Goal: Task Accomplishment & Management: Use online tool/utility

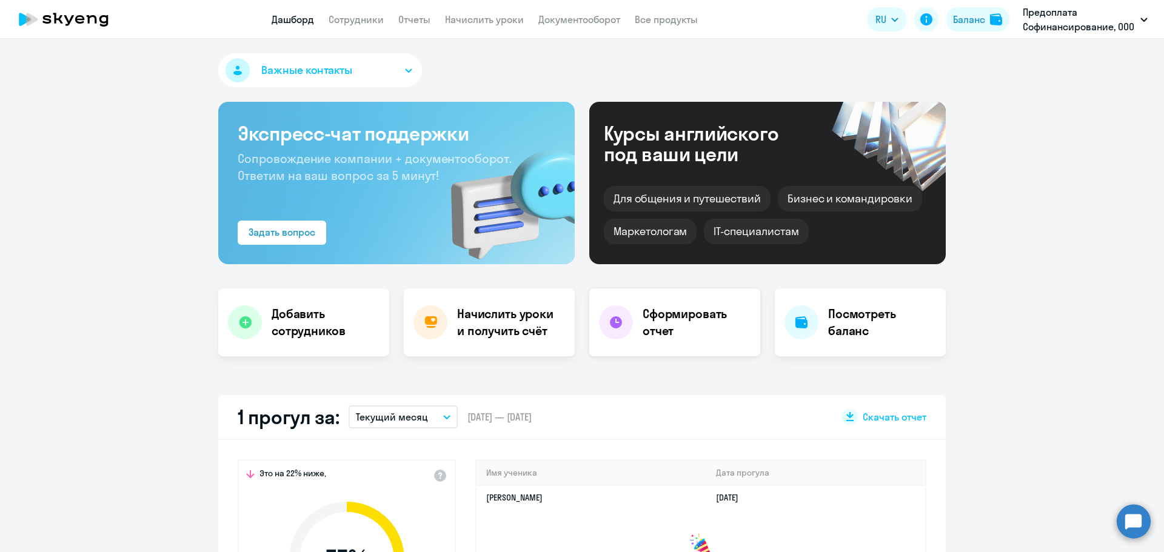
click at [673, 326] on h4 "Сформировать отчет" at bounding box center [696, 322] width 108 height 34
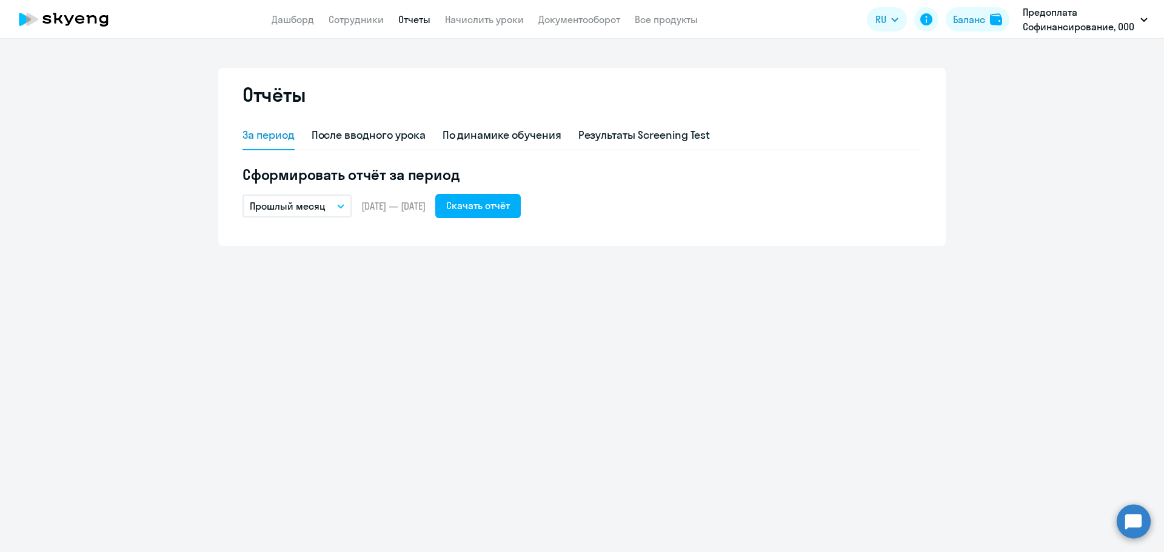
click at [300, 207] on p "Прошлый месяц" at bounding box center [288, 206] width 76 height 15
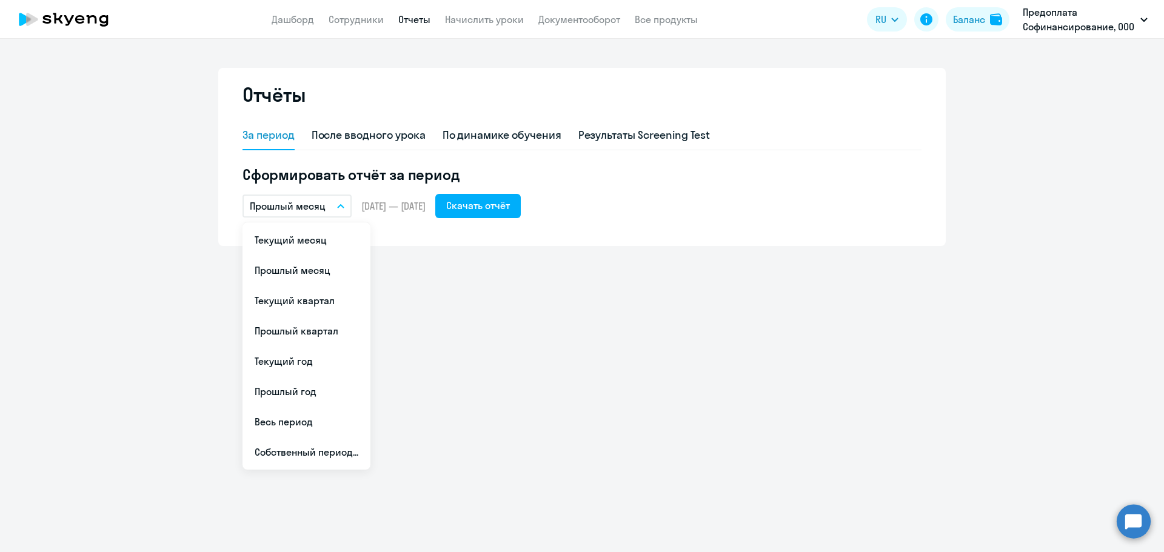
click at [499, 265] on div "Отчёты За период После вводного урока По динамике обучения Результаты Screening…" at bounding box center [582, 295] width 1164 height 513
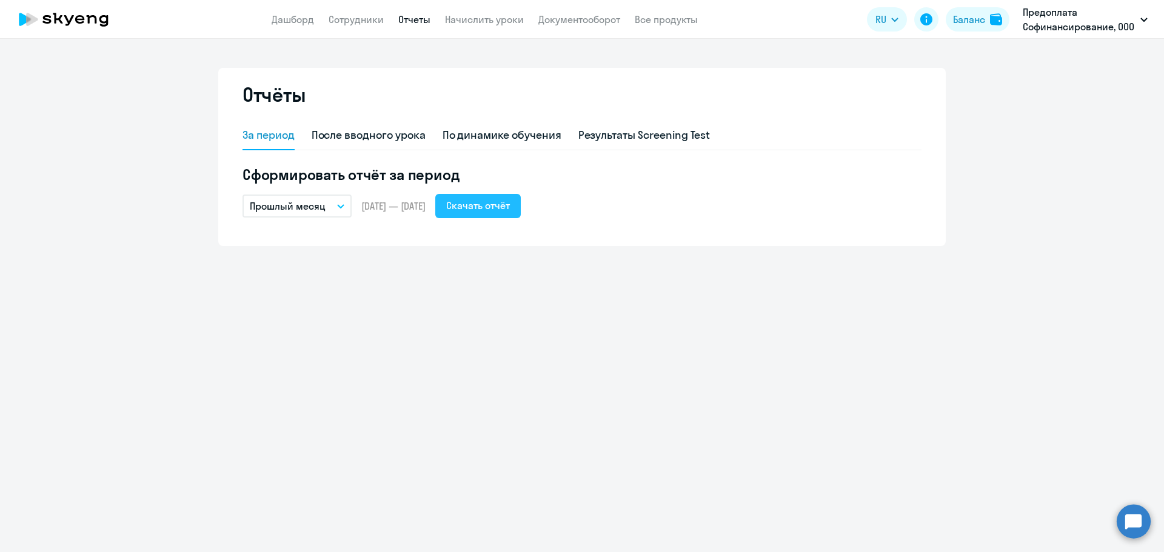
click at [510, 207] on div "Скачать отчёт" at bounding box center [478, 205] width 64 height 15
